Goal: Task Accomplishment & Management: Manage account settings

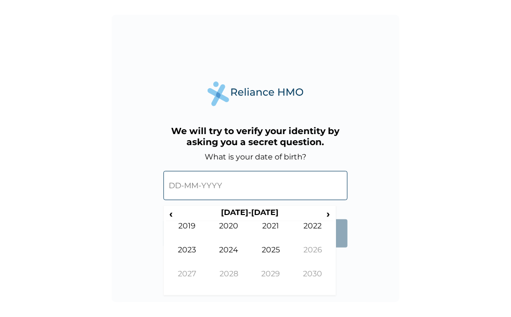
click at [196, 186] on input "text" at bounding box center [255, 185] width 184 height 29
click at [245, 215] on th "2020-2029" at bounding box center [249, 214] width 147 height 13
click at [172, 213] on span "‹" at bounding box center [171, 214] width 10 height 12
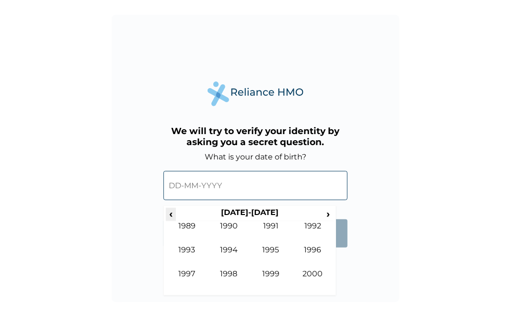
click at [172, 213] on span "‹" at bounding box center [171, 214] width 10 height 12
click at [226, 275] on td "1988" at bounding box center [229, 281] width 42 height 24
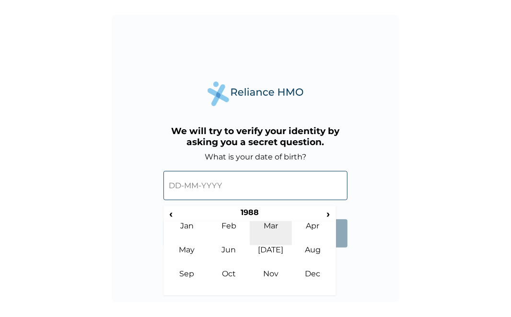
click at [267, 224] on td "Mar" at bounding box center [271, 233] width 42 height 24
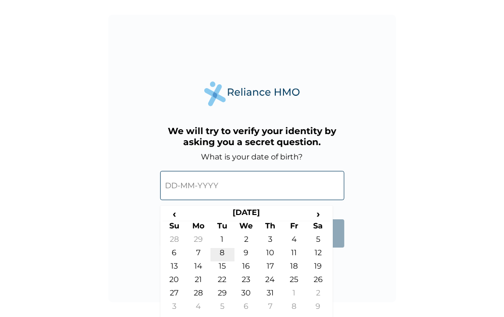
click at [222, 249] on td "8" at bounding box center [222, 254] width 24 height 13
type input "08-03-1988"
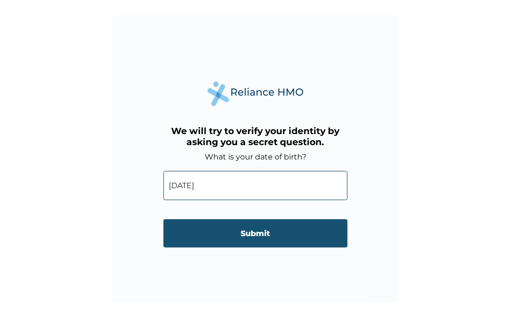
click at [251, 234] on input "Submit" at bounding box center [255, 234] width 184 height 28
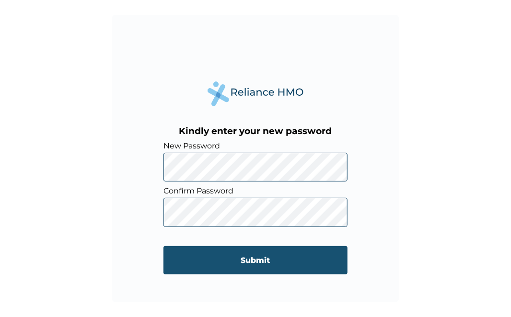
click at [193, 259] on input "Submit" at bounding box center [255, 260] width 184 height 28
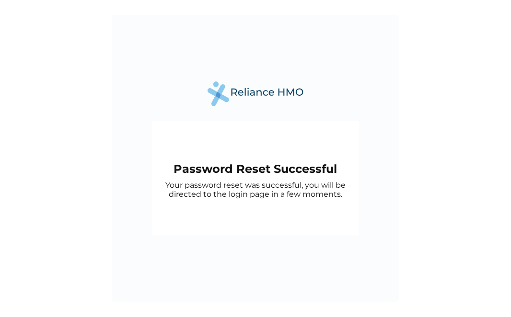
click at [251, 244] on div "Password Reset Successful Your password reset was successful, you will be direc…" at bounding box center [256, 159] width 288 height 288
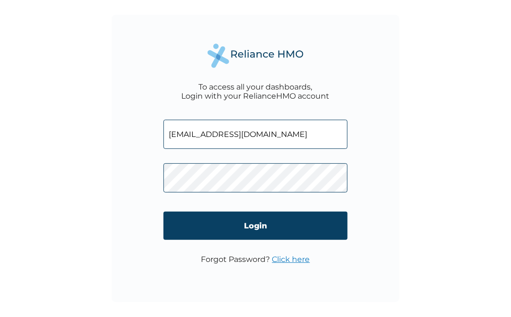
drag, startPoint x: 247, startPoint y: 141, endPoint x: 140, endPoint y: 129, distance: 107.6
click at [140, 129] on div "To access all your dashboards, Login with your RelianceHMO account kerry94real@…" at bounding box center [256, 159] width 288 height 288
type input "m"
click at [203, 138] on input "text" at bounding box center [255, 134] width 184 height 29
type input "abdulkareem@caritaspr.com"
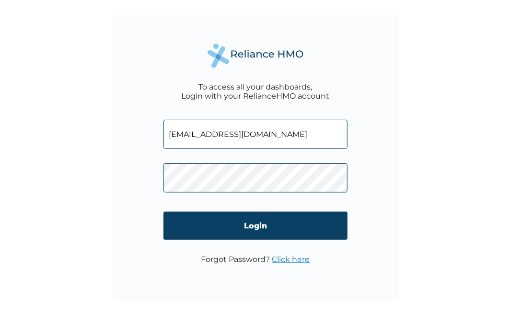
click at [125, 175] on div "To access all your dashboards, Login with your RelianceHMO account abdulkareem@…" at bounding box center [256, 159] width 288 height 288
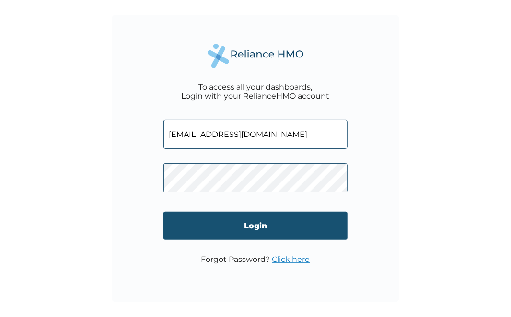
click at [195, 222] on input "Login" at bounding box center [255, 226] width 184 height 28
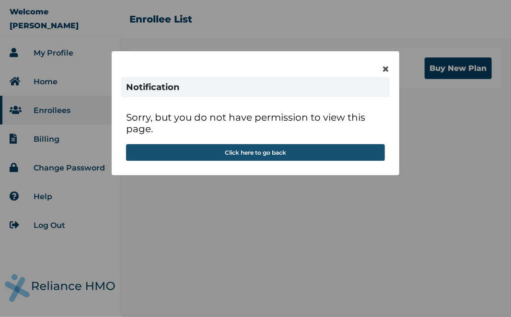
click at [246, 155] on button "Click here to go back" at bounding box center [255, 152] width 259 height 17
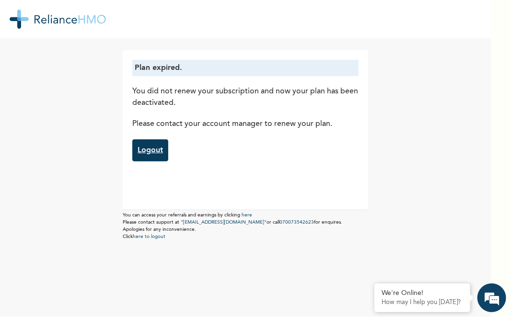
click at [150, 151] on link "Logout" at bounding box center [150, 151] width 36 height 22
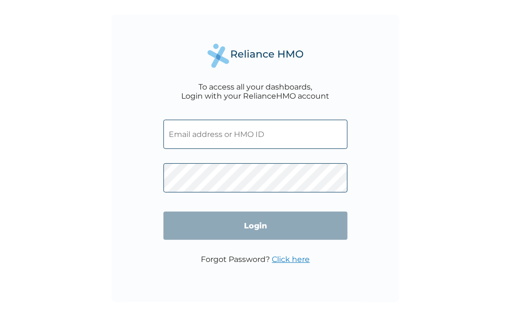
type input "[EMAIL_ADDRESS][DOMAIN_NAME]"
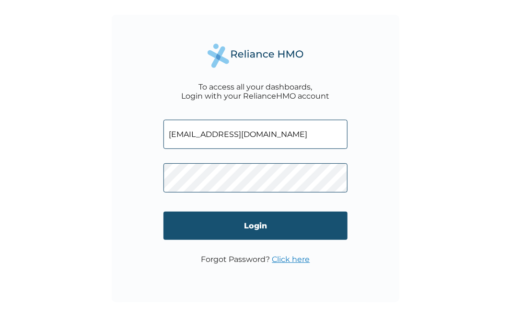
click at [247, 222] on input "Login" at bounding box center [255, 226] width 184 height 28
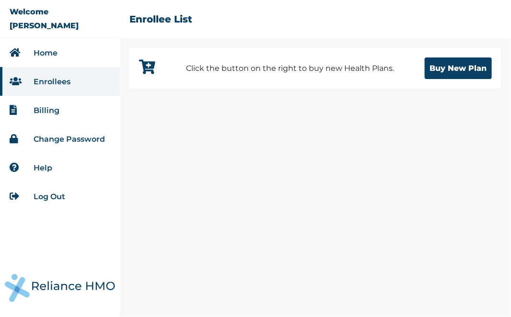
click at [39, 52] on link "Home" at bounding box center [46, 52] width 24 height 9
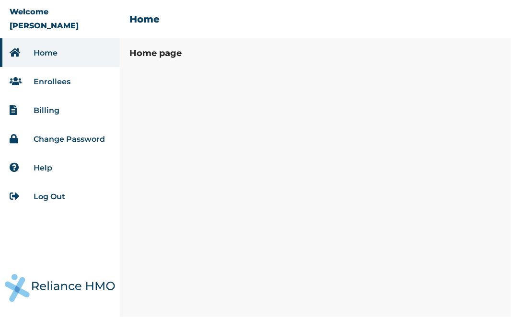
click at [49, 79] on link "Enrollees" at bounding box center [52, 81] width 37 height 9
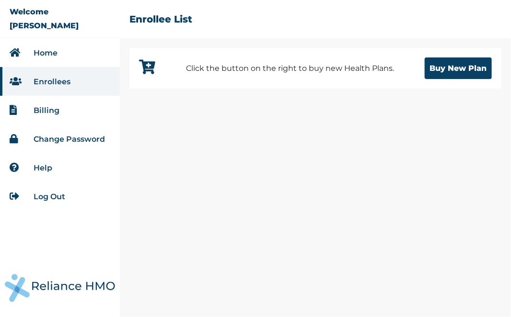
click at [48, 109] on link "Billing" at bounding box center [47, 110] width 26 height 9
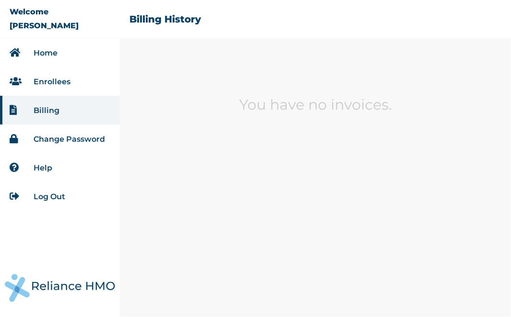
click at [56, 53] on link "Home" at bounding box center [46, 52] width 24 height 9
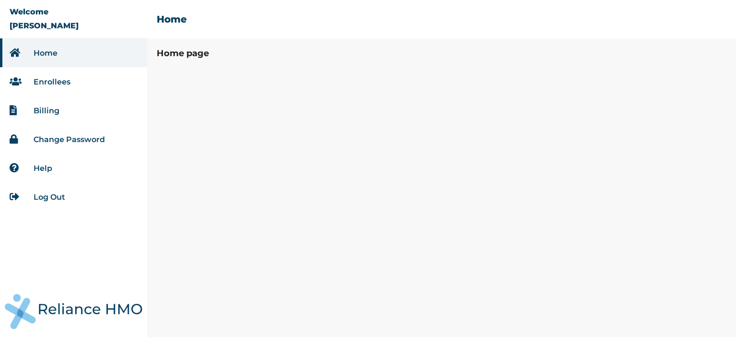
click at [47, 200] on link "Log Out" at bounding box center [50, 196] width 32 height 9
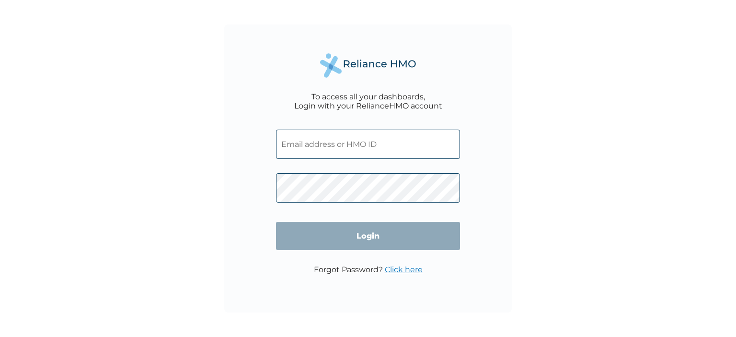
type input "[EMAIL_ADDRESS][DOMAIN_NAME]"
click at [382, 229] on input "Login" at bounding box center [368, 235] width 184 height 28
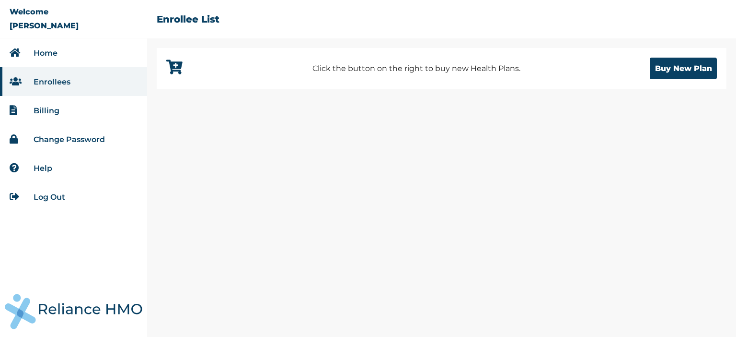
click at [65, 55] on li "Home" at bounding box center [73, 52] width 147 height 29
click at [52, 56] on link "Home" at bounding box center [46, 52] width 24 height 9
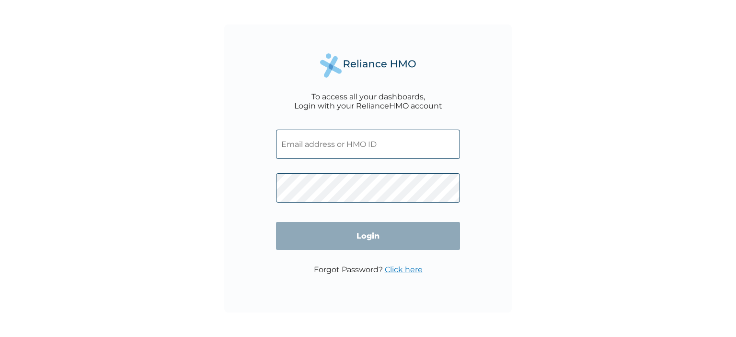
type input "[EMAIL_ADDRESS][DOMAIN_NAME]"
click at [364, 233] on input "Login" at bounding box center [368, 235] width 184 height 28
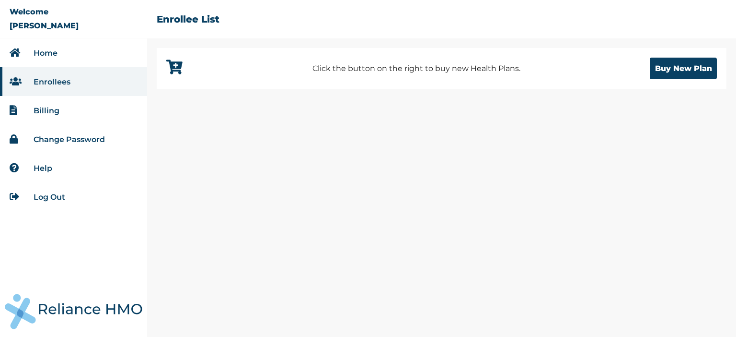
click at [36, 51] on link "Home" at bounding box center [46, 52] width 24 height 9
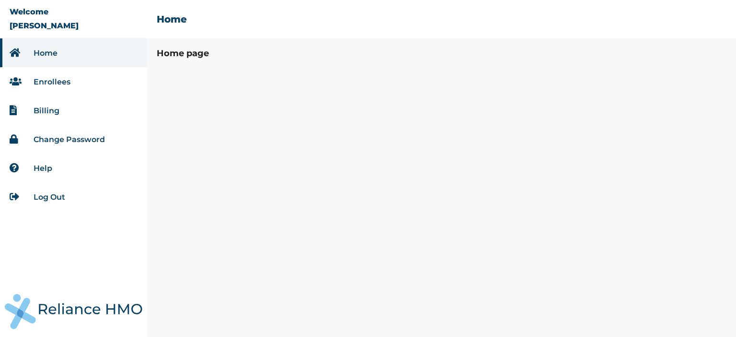
click at [46, 201] on link "Log Out" at bounding box center [50, 196] width 32 height 9
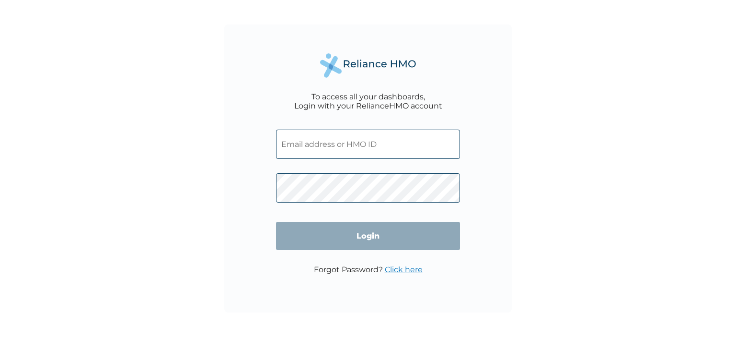
type input "[EMAIL_ADDRESS][DOMAIN_NAME]"
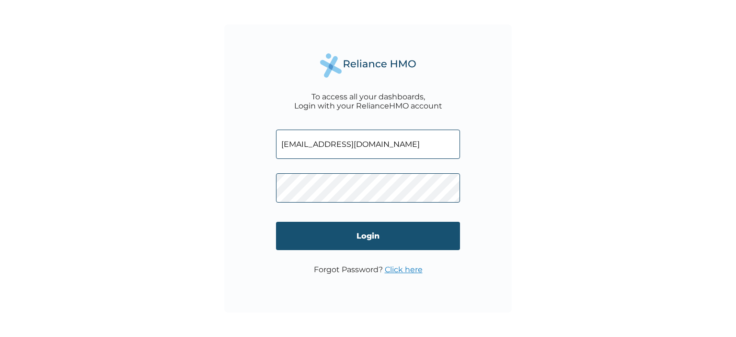
click at [438, 236] on input "Login" at bounding box center [368, 235] width 184 height 28
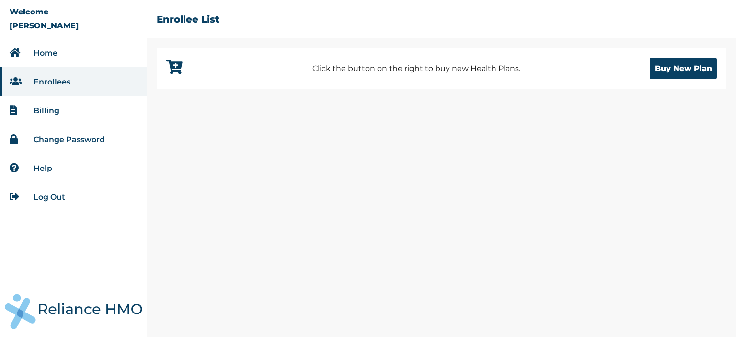
click at [71, 47] on li "Home" at bounding box center [73, 52] width 147 height 29
click at [58, 49] on li "Home" at bounding box center [73, 52] width 147 height 29
click at [50, 198] on link "Log Out" at bounding box center [50, 196] width 32 height 9
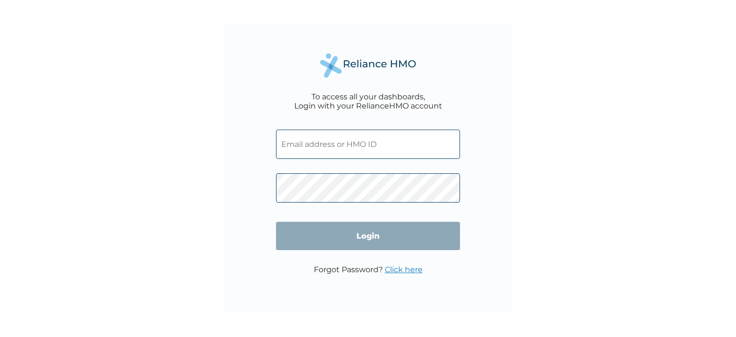
type input "[EMAIL_ADDRESS][DOMAIN_NAME]"
